Goal: Task Accomplishment & Management: Use online tool/utility

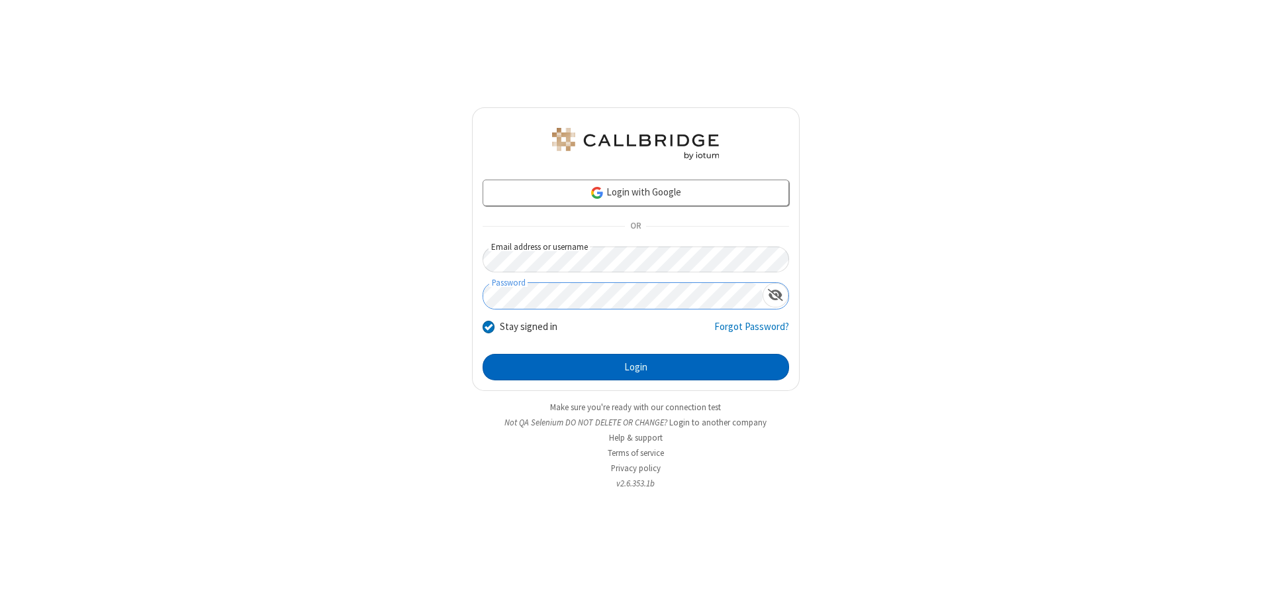
click at [636, 367] on button "Login" at bounding box center [636, 367] width 307 height 26
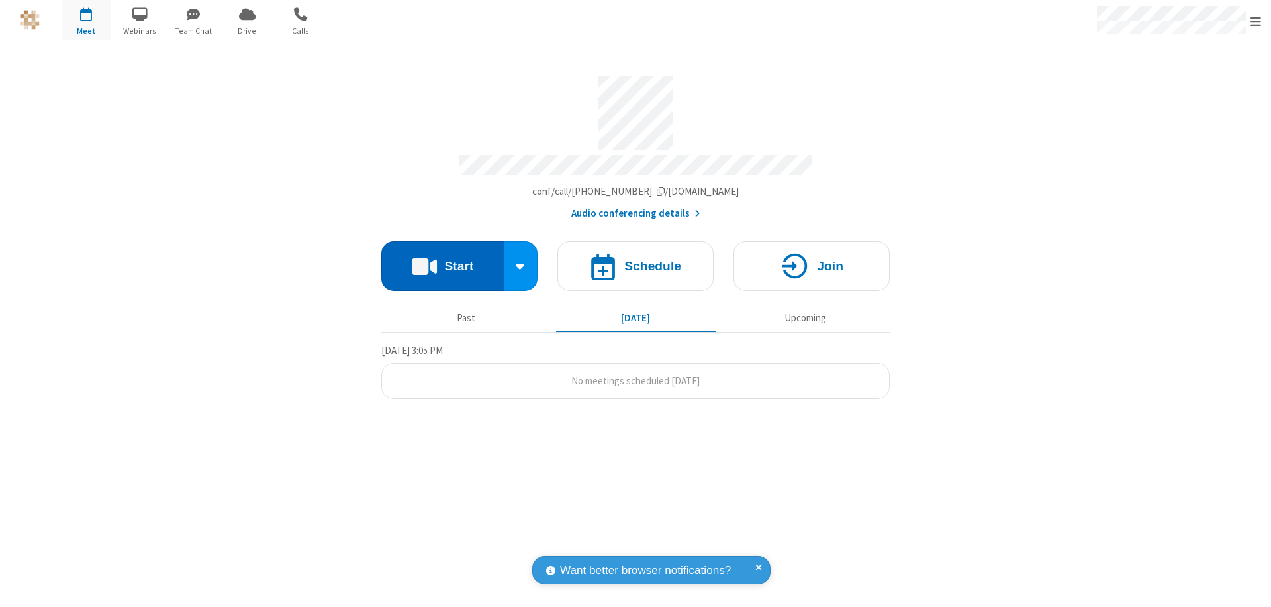
click at [442, 260] on button "Start" at bounding box center [442, 266] width 123 height 50
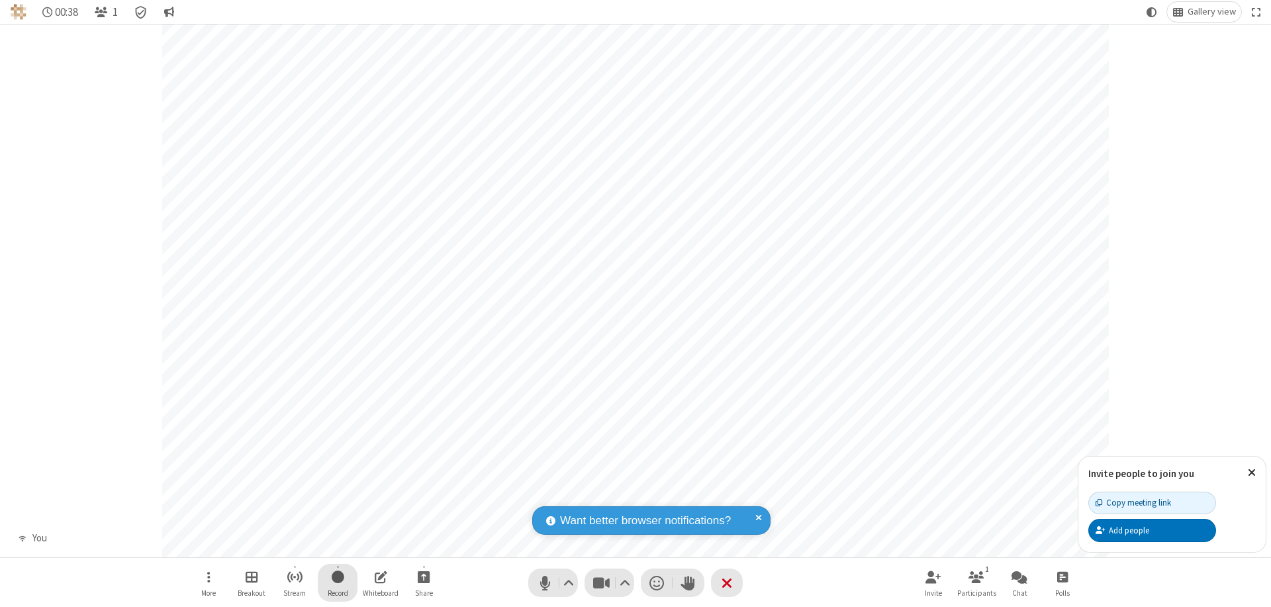
click at [338, 582] on span "Start recording" at bounding box center [338, 576] width 13 height 17
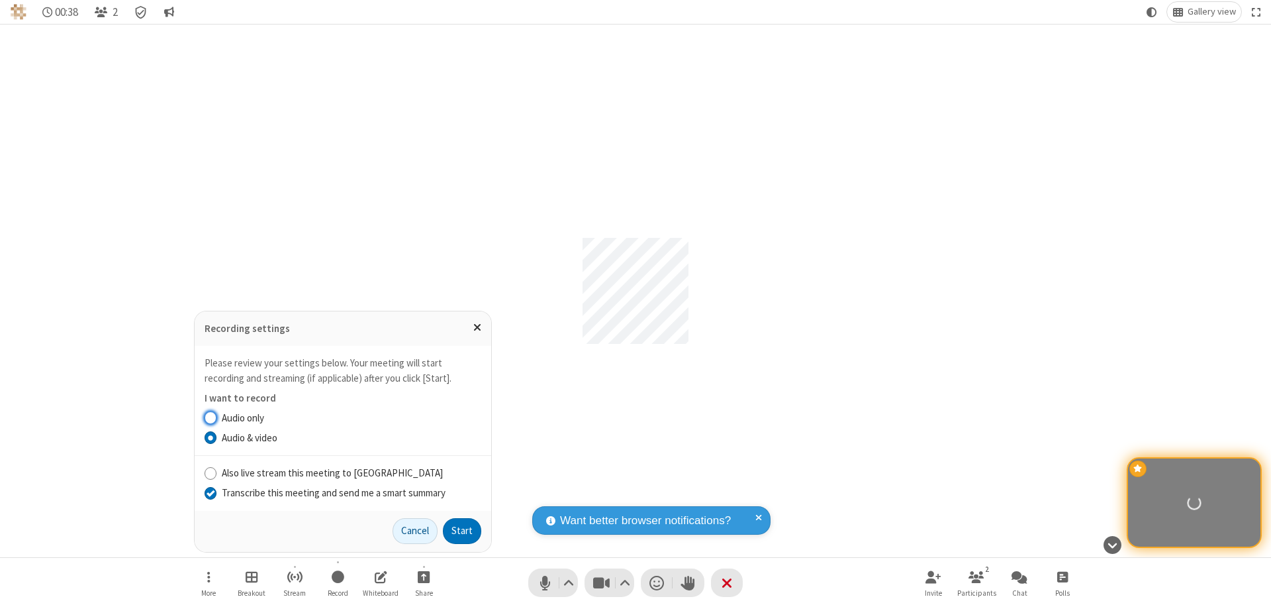
click at [210, 492] on input "Transcribe this meeting and send me a smart summary" at bounding box center [211, 492] width 13 height 14
click at [351, 437] on label "Audio & video" at bounding box center [352, 437] width 260 height 15
click at [217, 437] on input "Audio & video" at bounding box center [211, 437] width 13 height 14
click at [462, 530] on button "Start" at bounding box center [462, 531] width 38 height 26
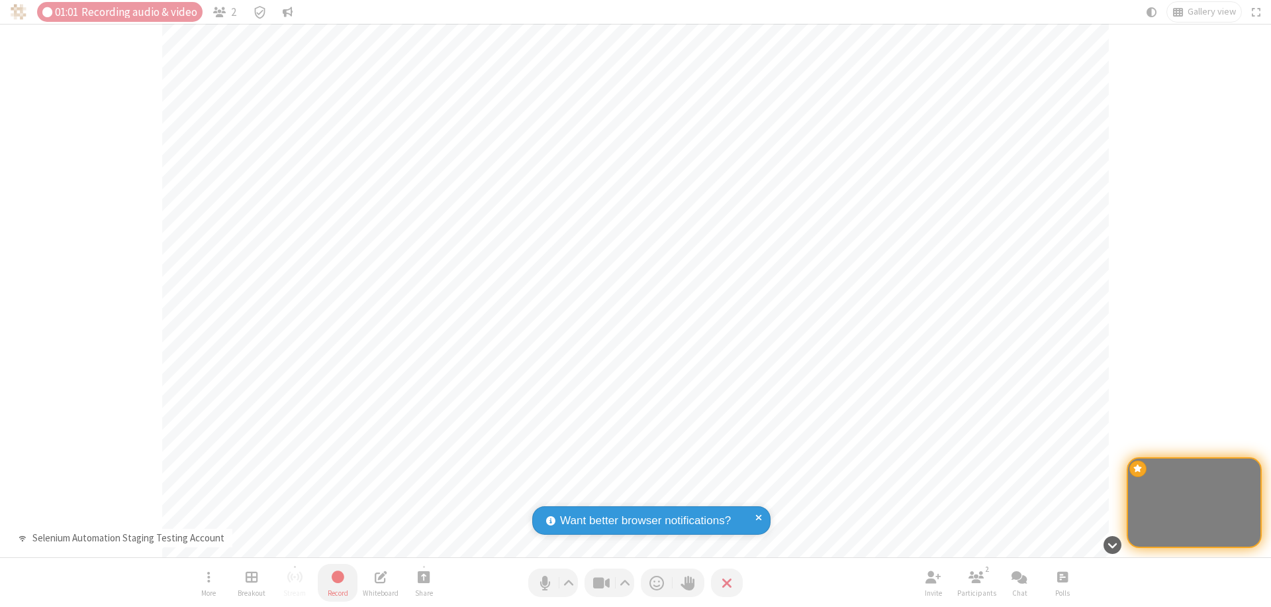
click at [338, 582] on span "Stop recording" at bounding box center [337, 576] width 15 height 17
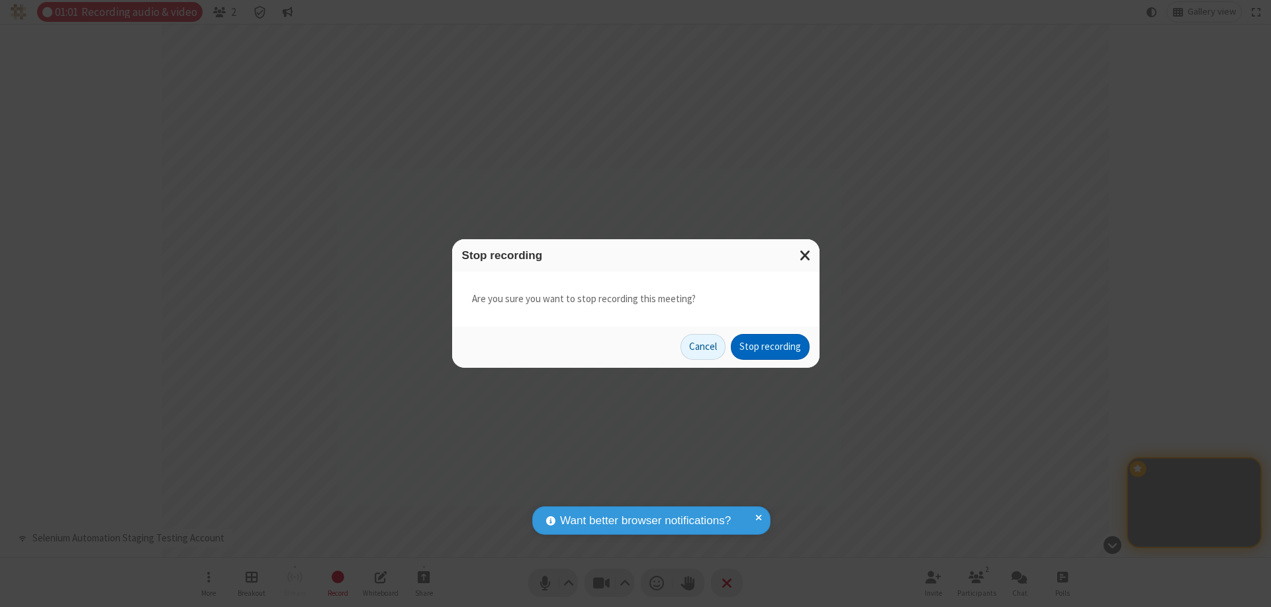
click at [770, 346] on button "Stop recording" at bounding box center [770, 347] width 79 height 26
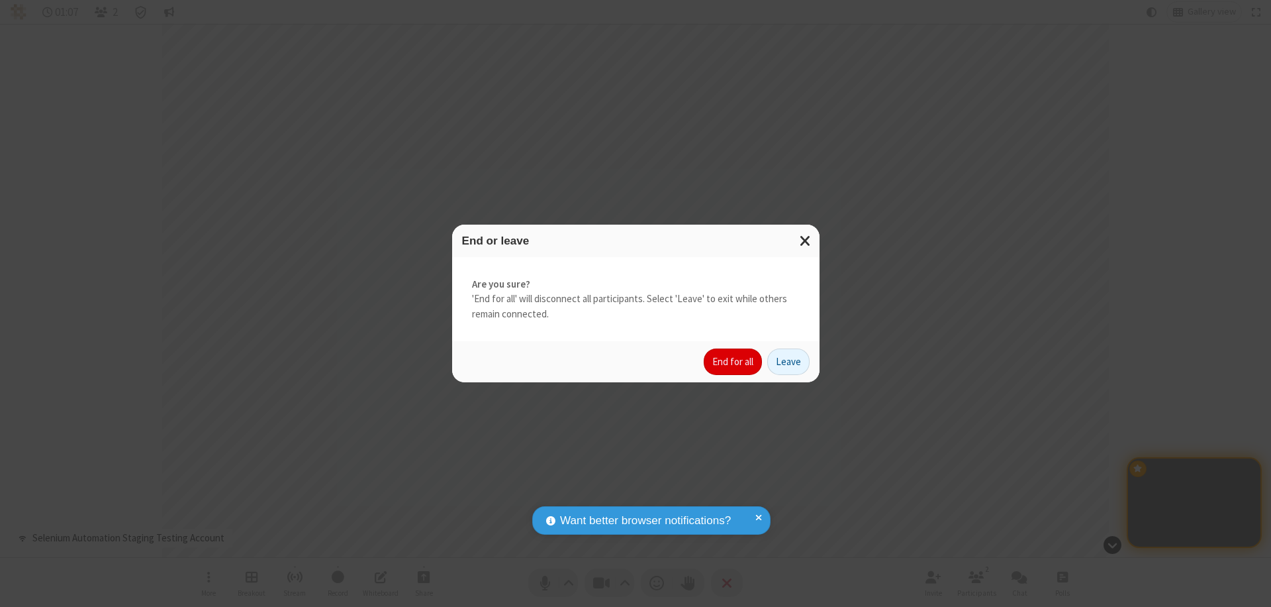
click at [734, 362] on button "End for all" at bounding box center [733, 361] width 58 height 26
